Goal: Find specific page/section: Find specific page/section

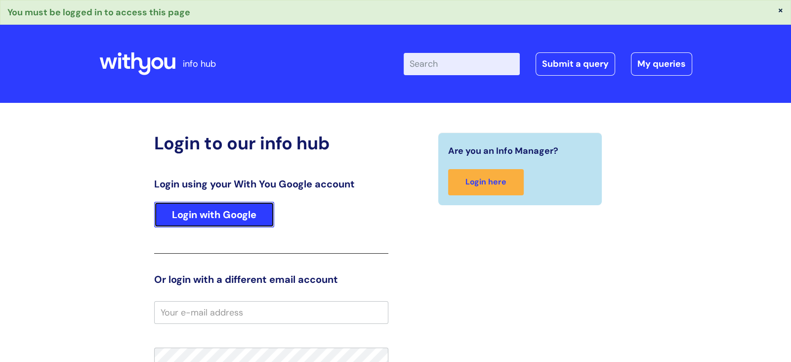
click at [240, 215] on link "Login with Google" at bounding box center [214, 215] width 120 height 26
click at [263, 220] on link "Login with Google" at bounding box center [214, 215] width 120 height 26
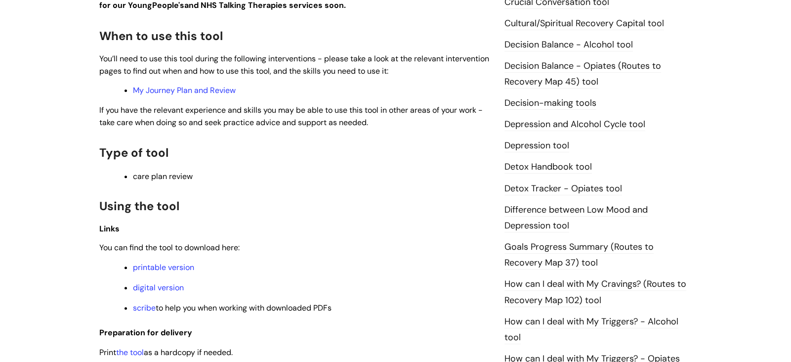
scroll to position [571, 0]
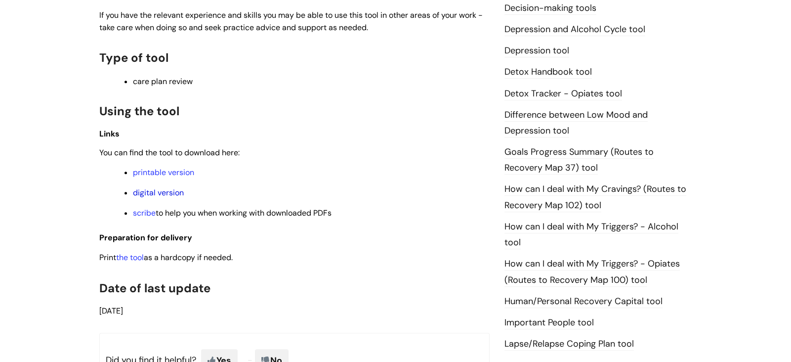
click at [149, 190] on link "digital version" at bounding box center [158, 192] width 51 height 10
